Goal: Information Seeking & Learning: Learn about a topic

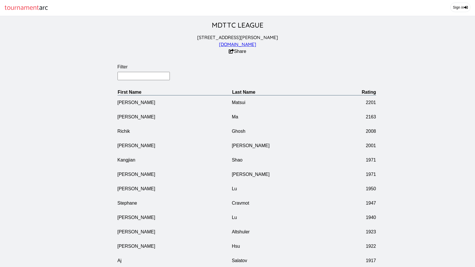
click at [132, 80] on input "Filter" at bounding box center [144, 76] width 53 height 8
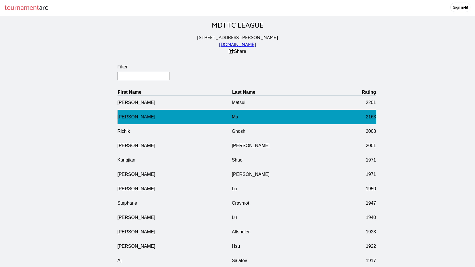
type input "Jinzheng"
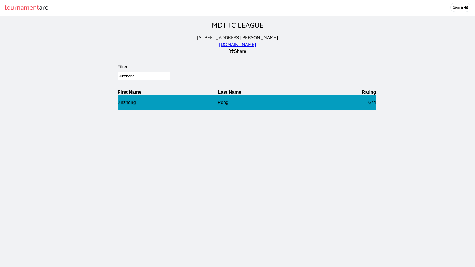
click at [133, 106] on td "Jinzheng" at bounding box center [168, 102] width 100 height 15
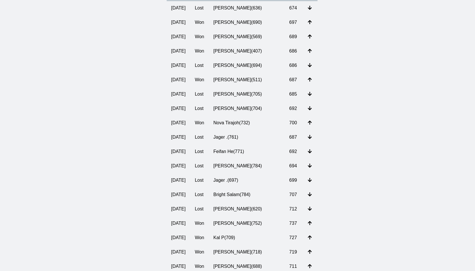
scroll to position [143, 0]
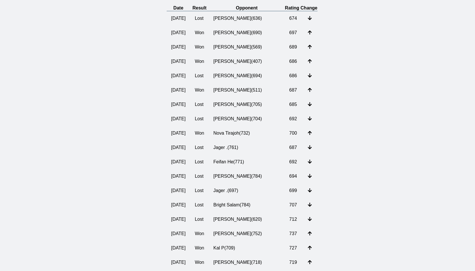
click at [183, 11] on th "Date" at bounding box center [179, 8] width 24 height 6
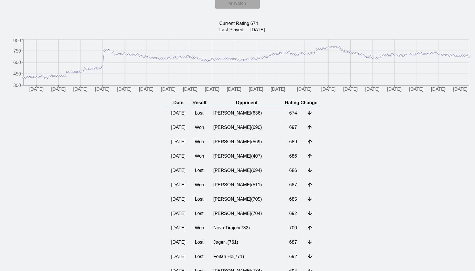
scroll to position [104, 0]
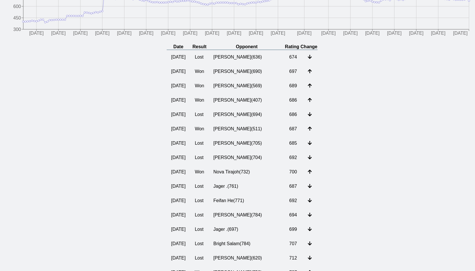
click at [312, 49] on th "Rating Change" at bounding box center [301, 47] width 33 height 6
drag, startPoint x: 312, startPoint y: 49, endPoint x: 225, endPoint y: 49, distance: 87.4
click at [311, 49] on th "Rating Change" at bounding box center [301, 47] width 33 height 6
click at [180, 50] on th "Date" at bounding box center [179, 47] width 24 height 6
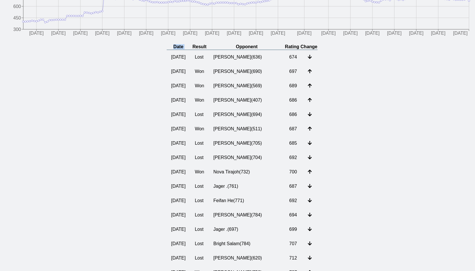
click at [180, 50] on th "Date" at bounding box center [179, 47] width 24 height 6
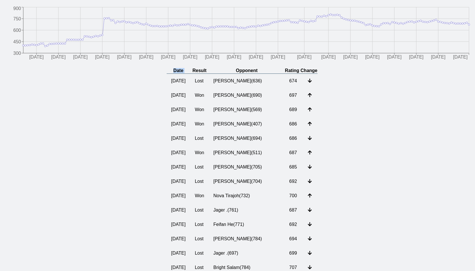
scroll to position [86, 0]
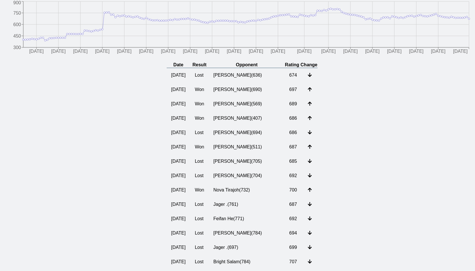
drag, startPoint x: 110, startPoint y: 74, endPoint x: 105, endPoint y: 74, distance: 4.9
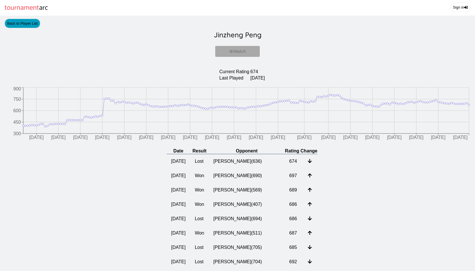
click at [24, 28] on link "Back to Player List" at bounding box center [23, 23] width 36 height 9
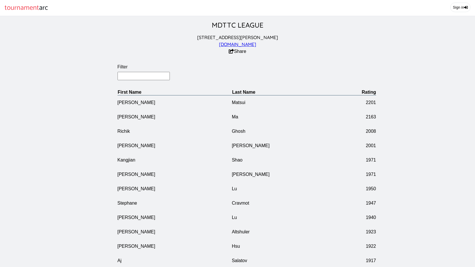
click at [135, 78] on input "Filter" at bounding box center [144, 76] width 53 height 8
type input "[PERSON_NAME]"
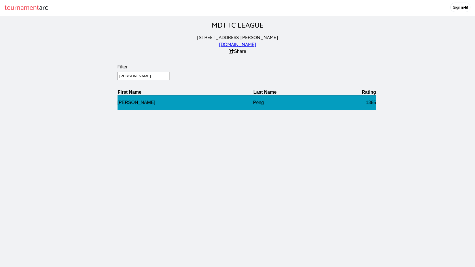
click at [126, 104] on td "[PERSON_NAME]" at bounding box center [186, 102] width 136 height 15
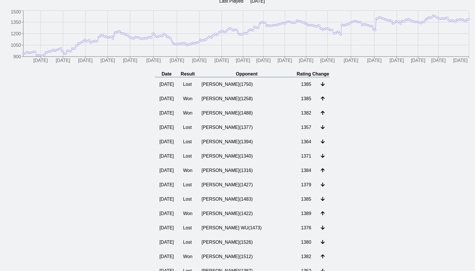
scroll to position [86, 0]
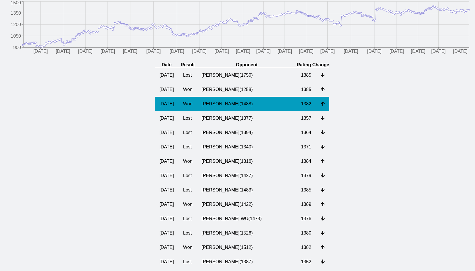
click at [238, 109] on td "[PERSON_NAME] ( 1488 )" at bounding box center [246, 104] width 99 height 14
